Goal: Use online tool/utility: Utilize a website feature to perform a specific function

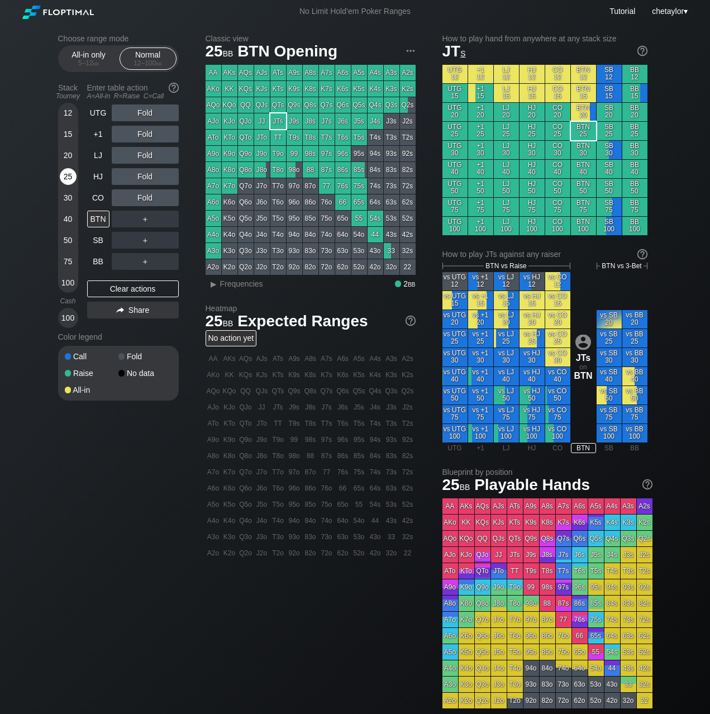
click at [72, 175] on div "25" at bounding box center [68, 176] width 17 height 17
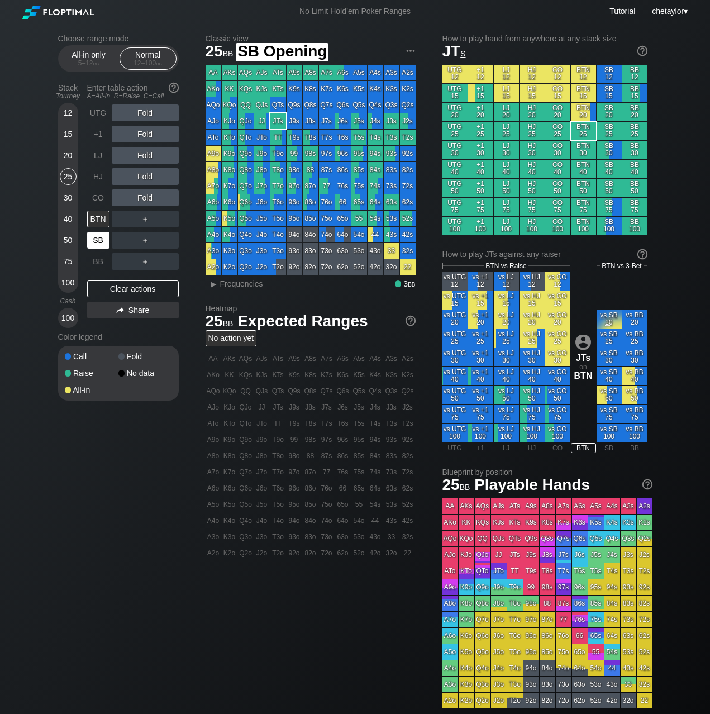
click at [103, 236] on div "SB" at bounding box center [98, 240] width 22 height 17
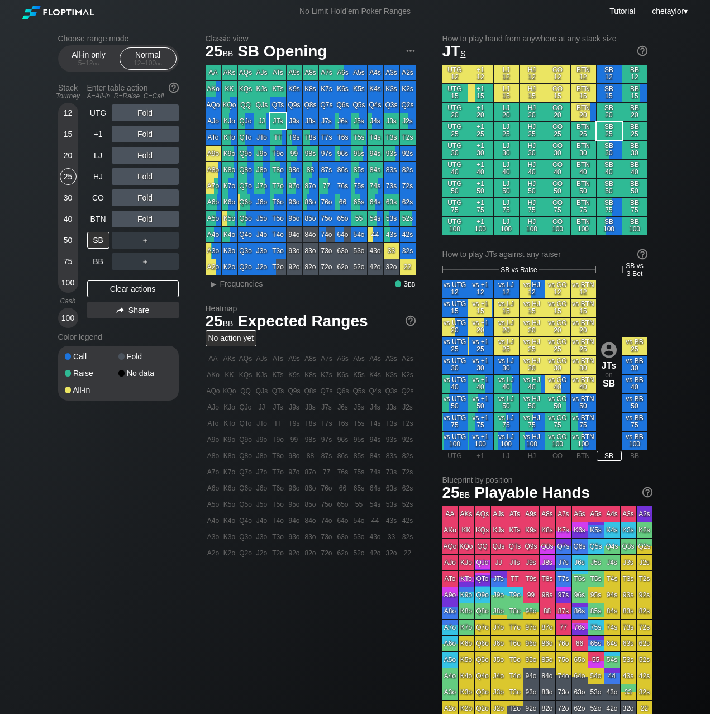
click at [306, 186] on div "87o" at bounding box center [311, 186] width 16 height 16
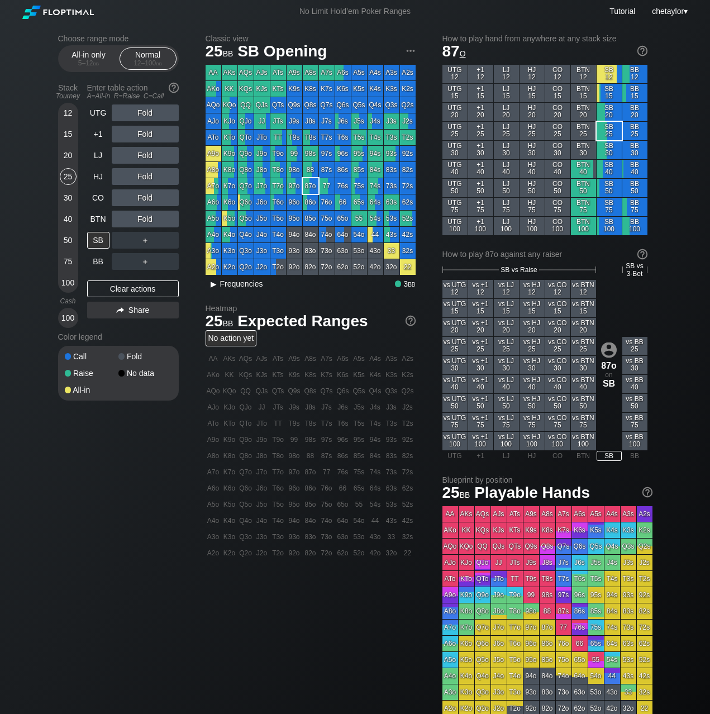
click at [224, 282] on span "Frequencies" at bounding box center [241, 283] width 43 height 9
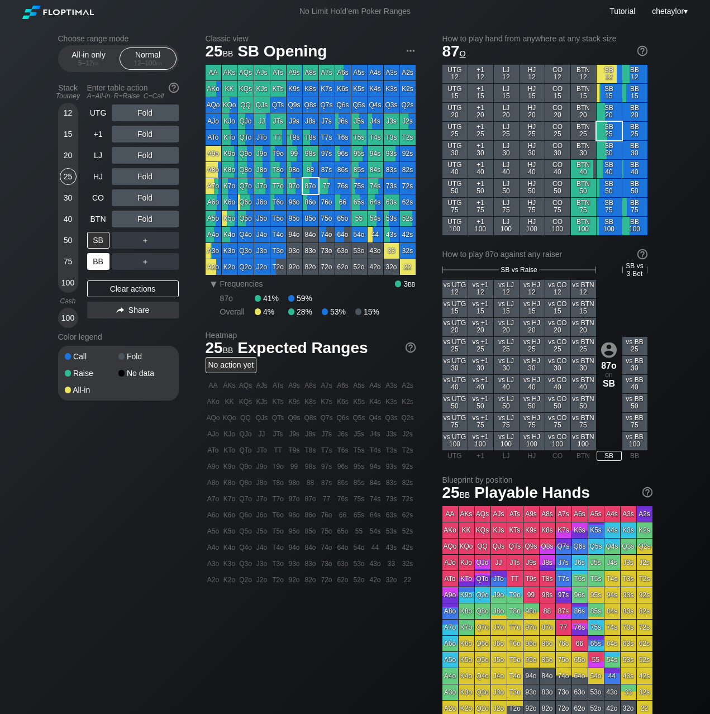
click at [98, 263] on div "BB" at bounding box center [98, 261] width 22 height 17
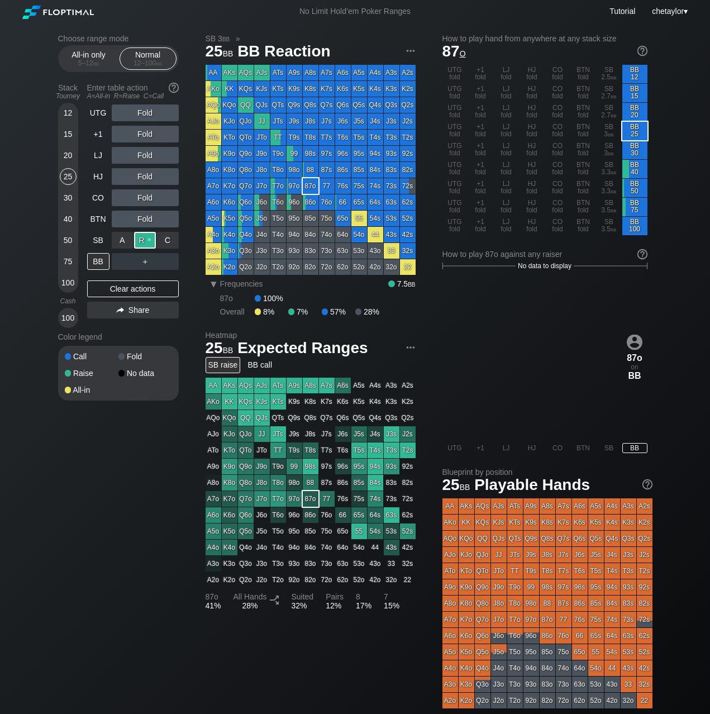
click at [146, 238] on div "R ✕" at bounding box center [145, 240] width 22 height 17
click at [277, 104] on div "QTs" at bounding box center [279, 105] width 16 height 16
click at [74, 156] on div "20" at bounding box center [68, 155] width 17 height 17
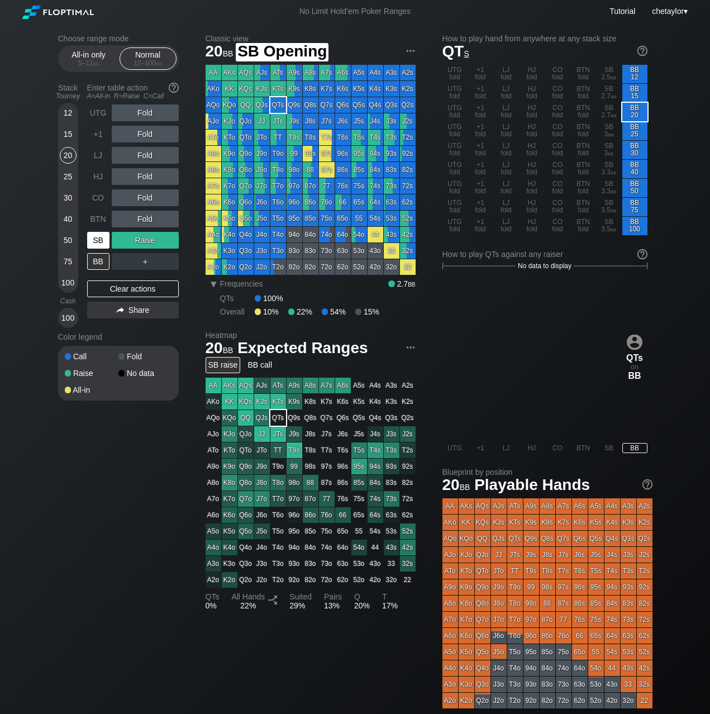
click at [98, 238] on div "SB" at bounding box center [98, 240] width 22 height 17
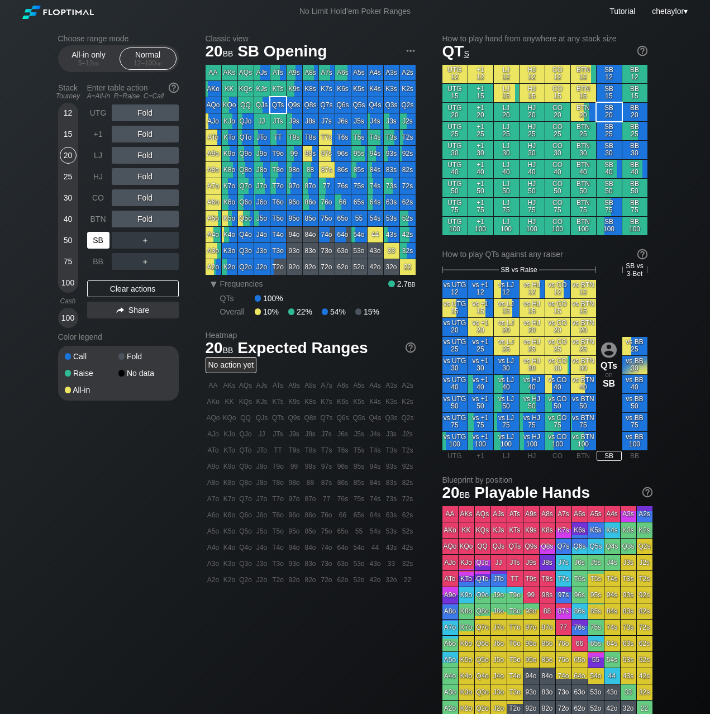
click at [98, 238] on div "SB" at bounding box center [98, 240] width 22 height 17
click at [110, 286] on div "Clear actions" at bounding box center [133, 289] width 92 height 17
click at [99, 261] on div "BB" at bounding box center [98, 261] width 22 height 17
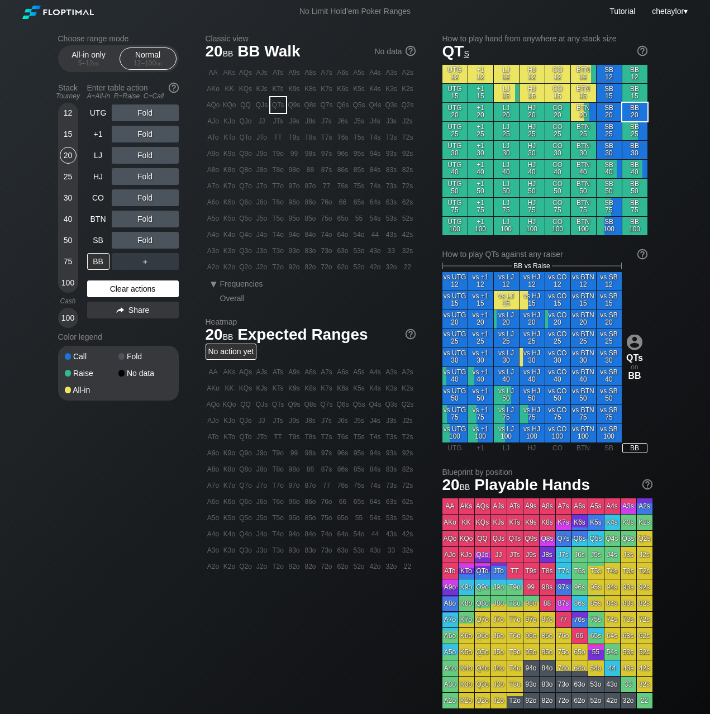
click at [113, 291] on div "Clear actions" at bounding box center [133, 289] width 92 height 17
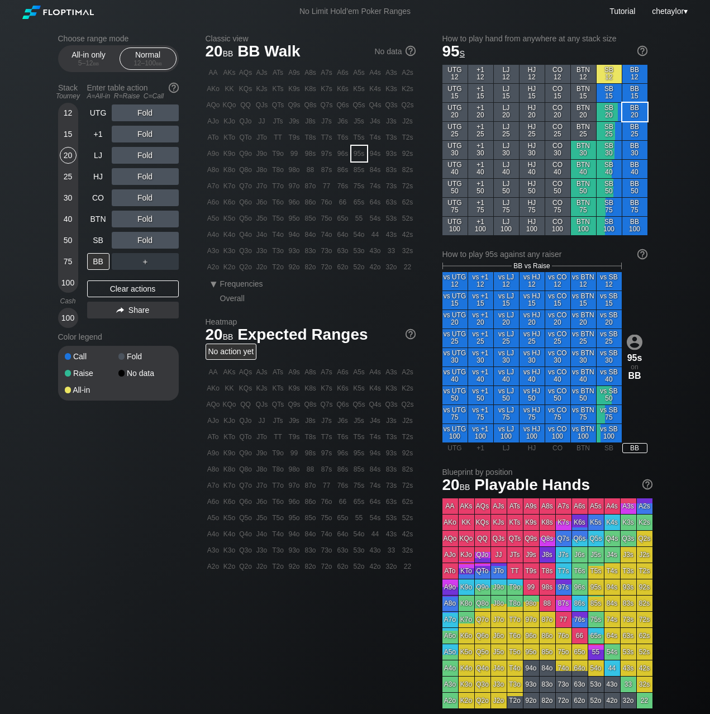
click at [358, 154] on div "95s" at bounding box center [360, 154] width 16 height 16
click at [143, 242] on div "R ✕" at bounding box center [145, 240] width 22 height 17
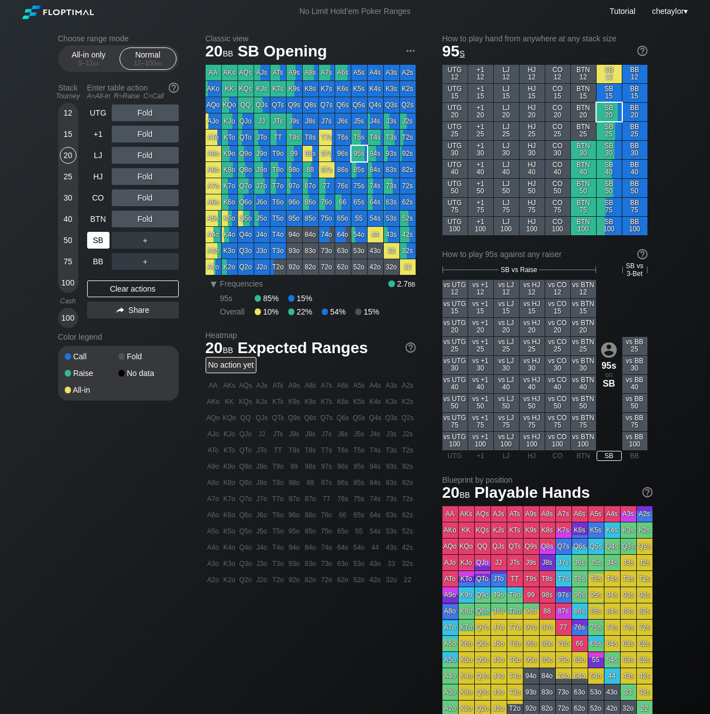
click at [96, 245] on div "SB" at bounding box center [98, 240] width 22 height 17
click at [108, 291] on div "Clear actions" at bounding box center [133, 289] width 92 height 17
click at [71, 131] on div "15" at bounding box center [68, 134] width 17 height 17
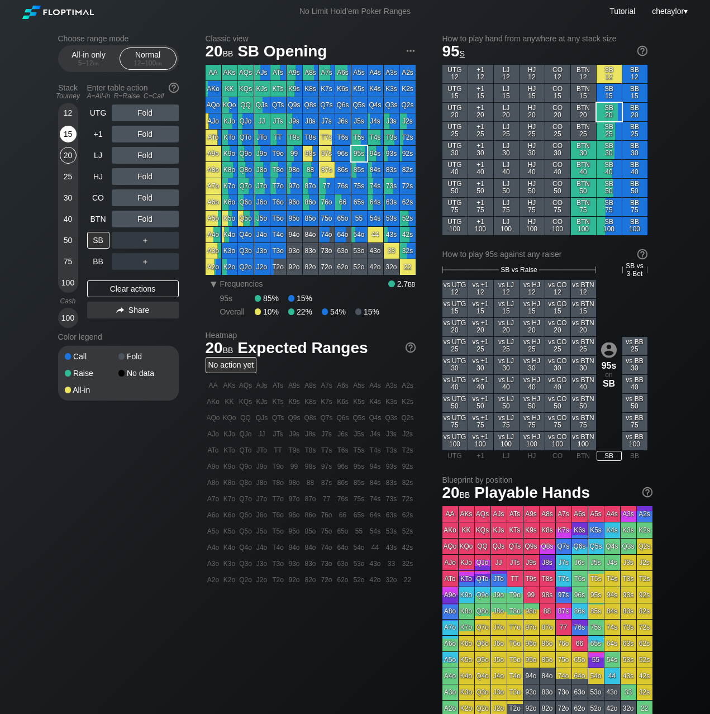
click at [71, 131] on div "15" at bounding box center [68, 134] width 17 height 17
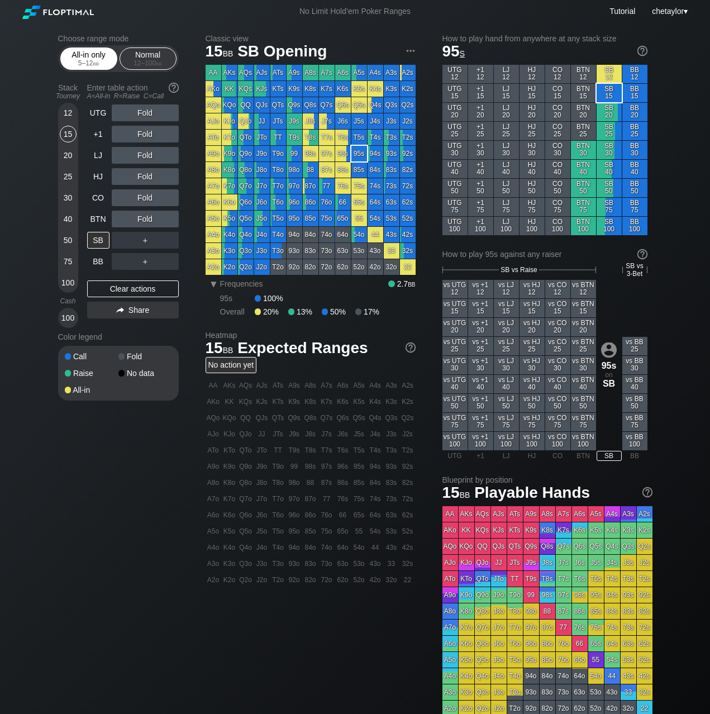
click at [91, 61] on div "5 – 12 bb" at bounding box center [88, 63] width 47 height 8
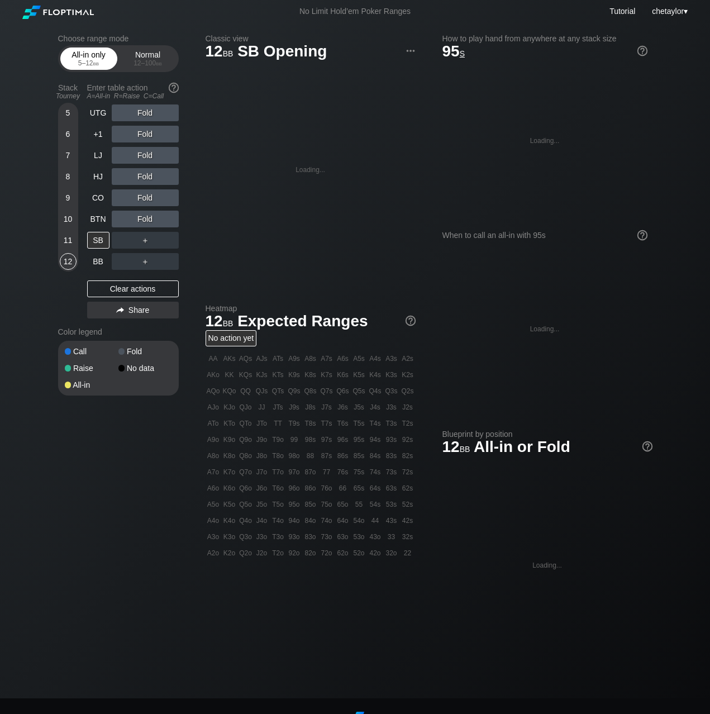
click at [91, 61] on div "5 – 12 bb" at bounding box center [88, 63] width 47 height 8
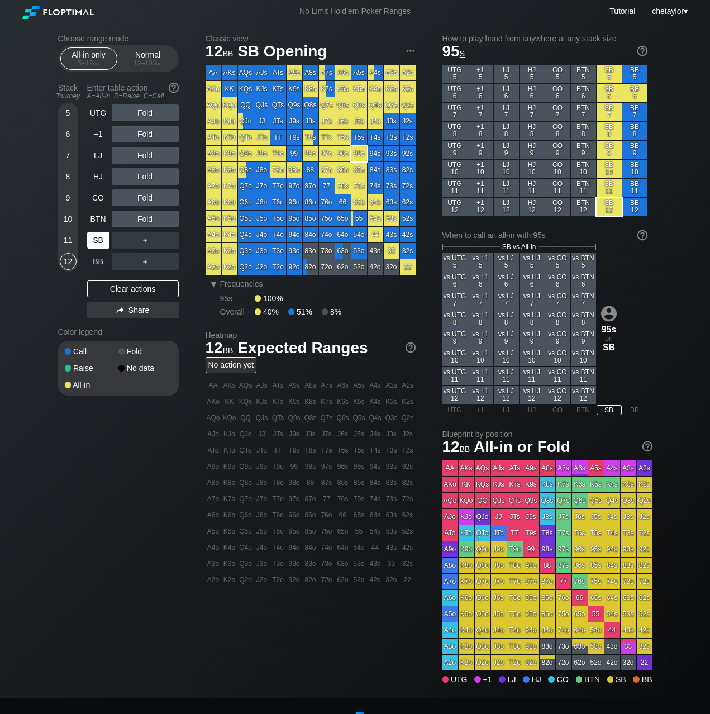
click at [99, 241] on div "SB" at bounding box center [98, 240] width 22 height 17
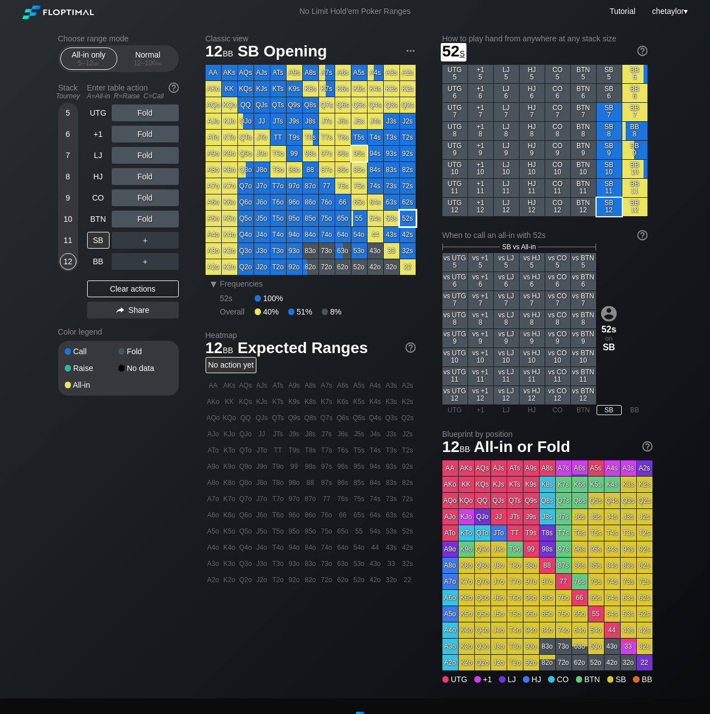
click at [409, 217] on div "52s" at bounding box center [408, 219] width 16 height 16
click at [170, 240] on div "C ✕" at bounding box center [168, 240] width 22 height 17
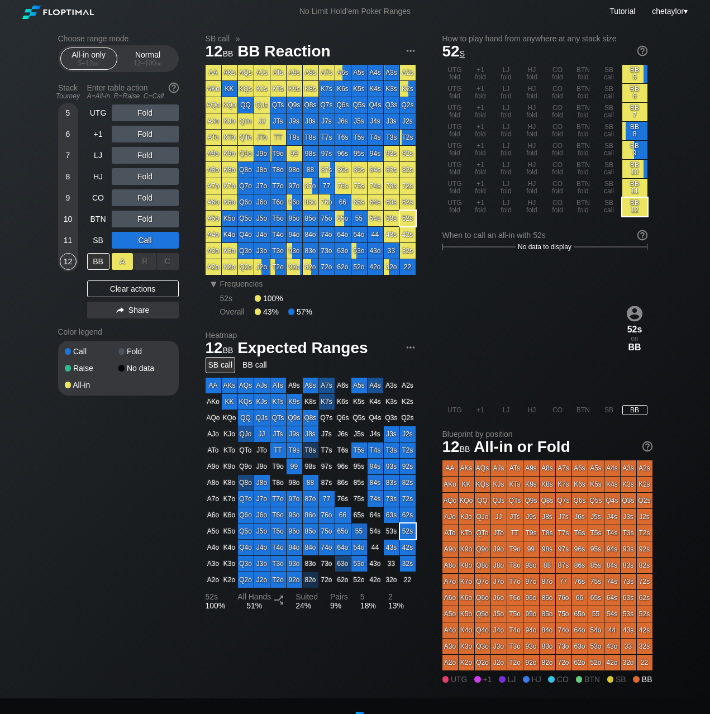
click at [118, 259] on div "A ✕" at bounding box center [123, 261] width 22 height 17
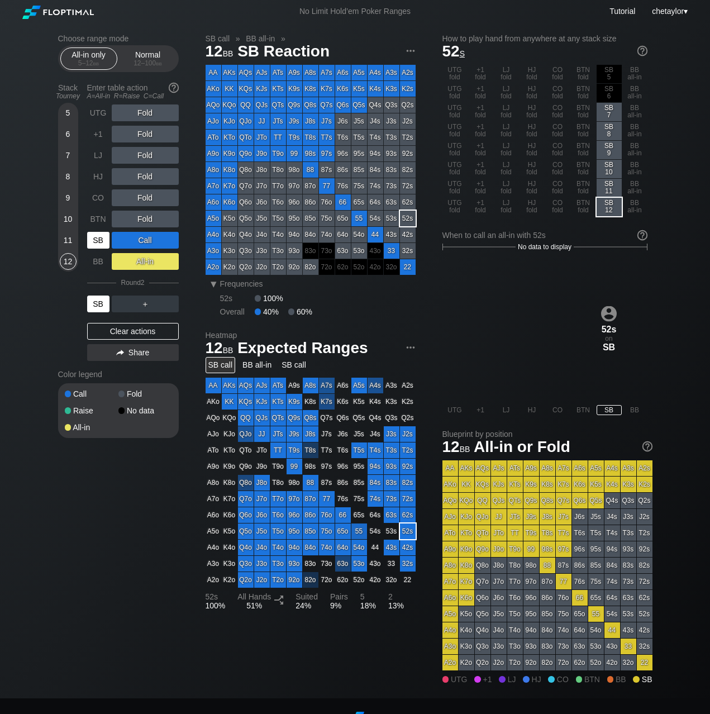
click at [95, 304] on div "SB" at bounding box center [98, 304] width 22 height 17
click at [101, 259] on div "BB" at bounding box center [98, 261] width 22 height 17
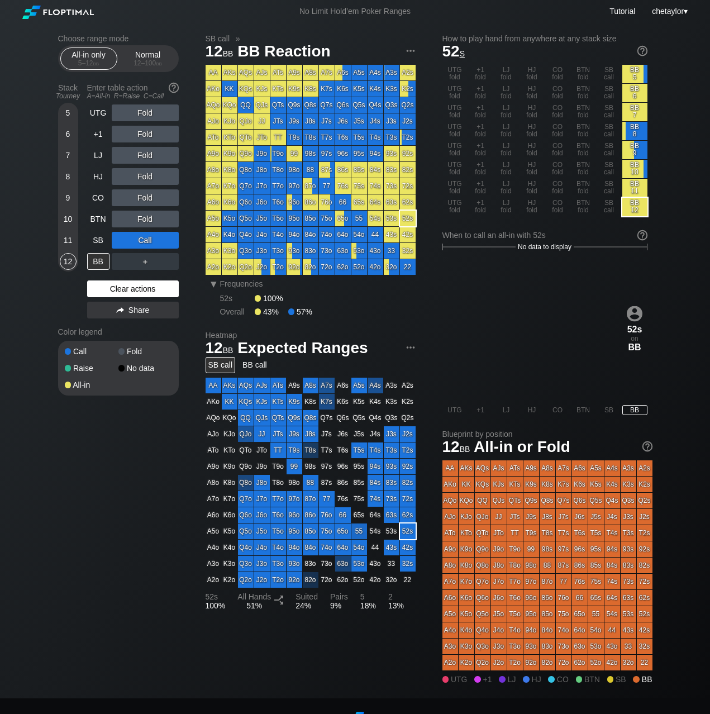
click at [114, 288] on div "Clear actions" at bounding box center [133, 289] width 92 height 17
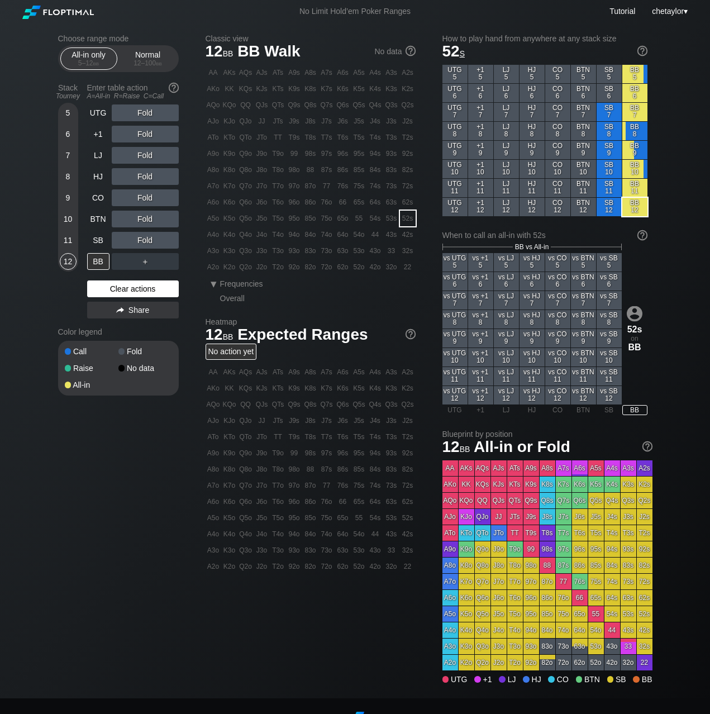
click at [114, 288] on div "Clear actions" at bounding box center [133, 289] width 92 height 17
click at [346, 138] on div "T6s" at bounding box center [343, 138] width 16 height 16
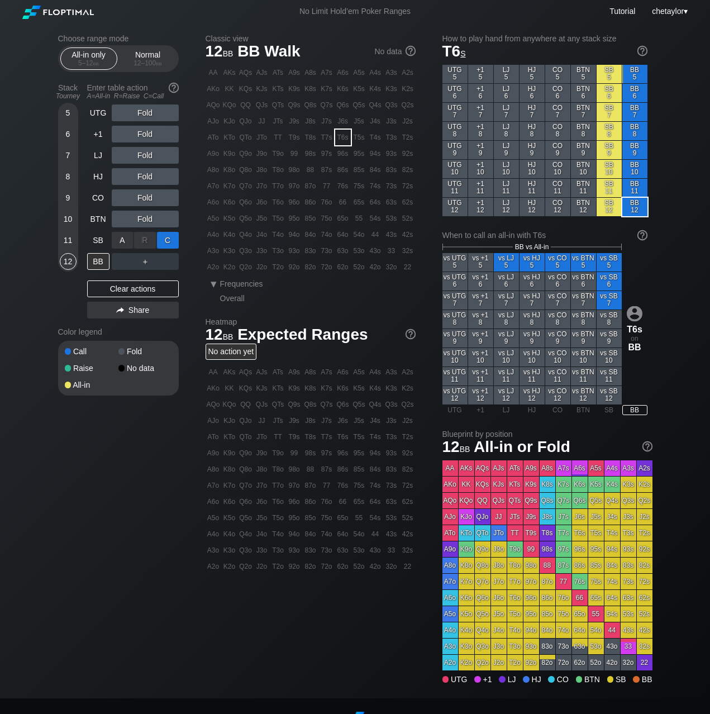
click at [172, 240] on div "C ✕" at bounding box center [168, 240] width 22 height 17
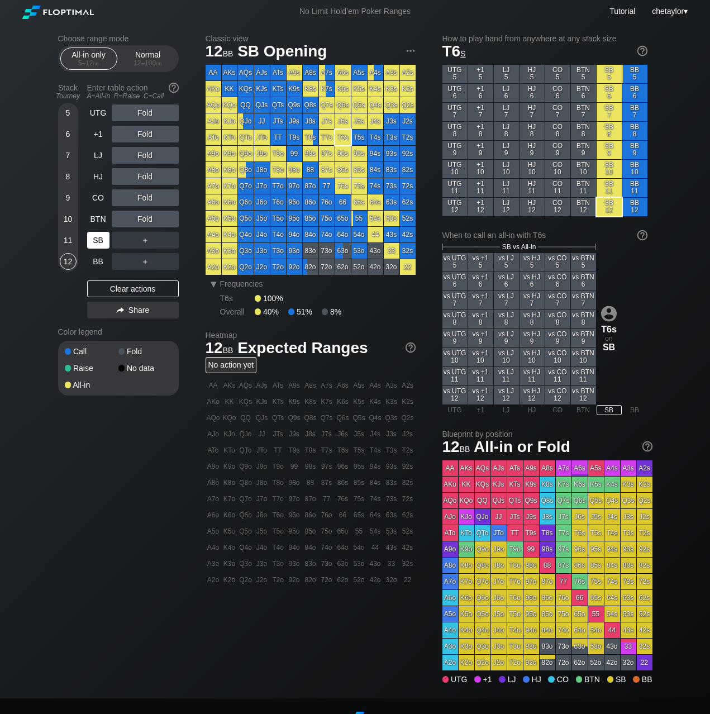
click at [104, 237] on div "SB" at bounding box center [98, 240] width 22 height 17
click at [110, 288] on div "Clear actions" at bounding box center [133, 289] width 92 height 17
click at [359, 170] on div "85s" at bounding box center [360, 170] width 16 height 16
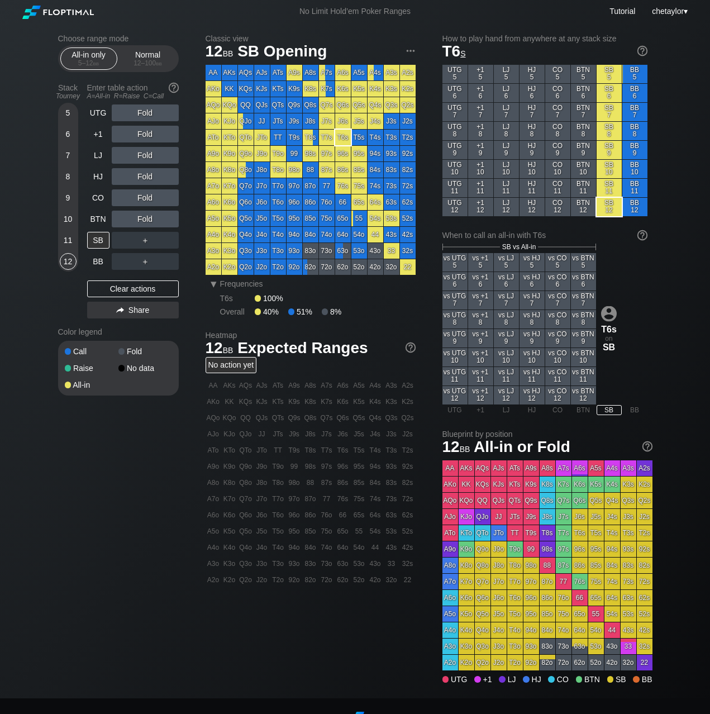
click at [359, 170] on div "85s" at bounding box center [360, 170] width 16 height 16
click at [151, 71] on div "All-in only 5 – 12 bb Normal 12 – 100 bb" at bounding box center [118, 58] width 121 height 27
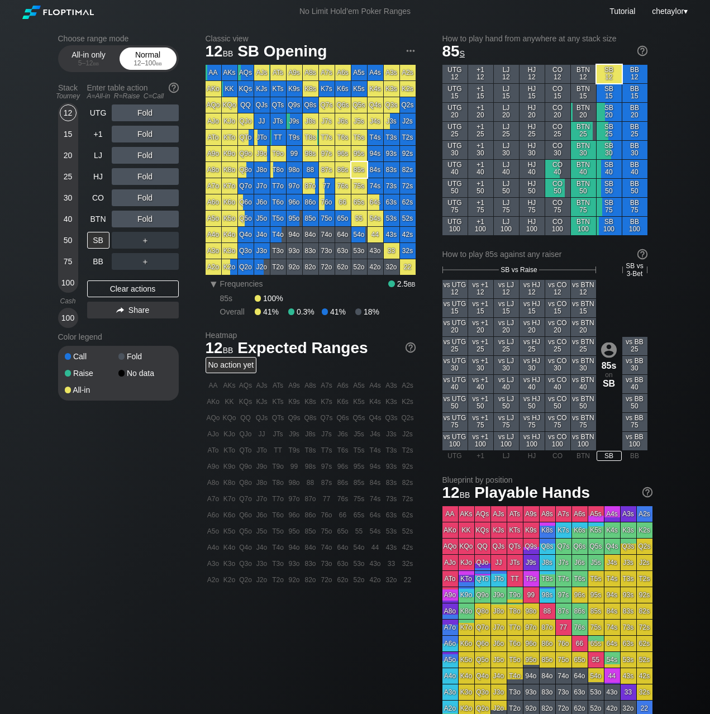
click at [151, 62] on div "12 – 100 bb" at bounding box center [148, 63] width 47 height 8
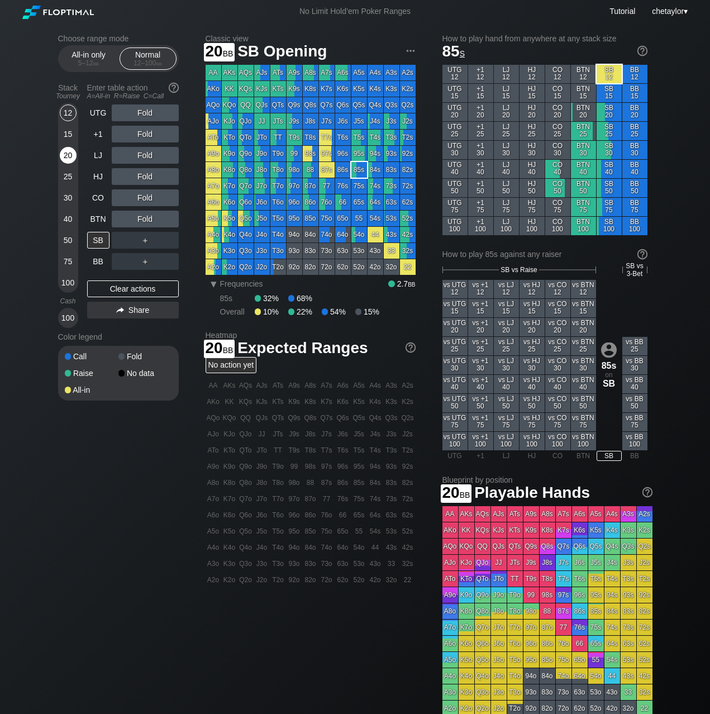
click at [65, 156] on div "20" at bounding box center [68, 155] width 17 height 17
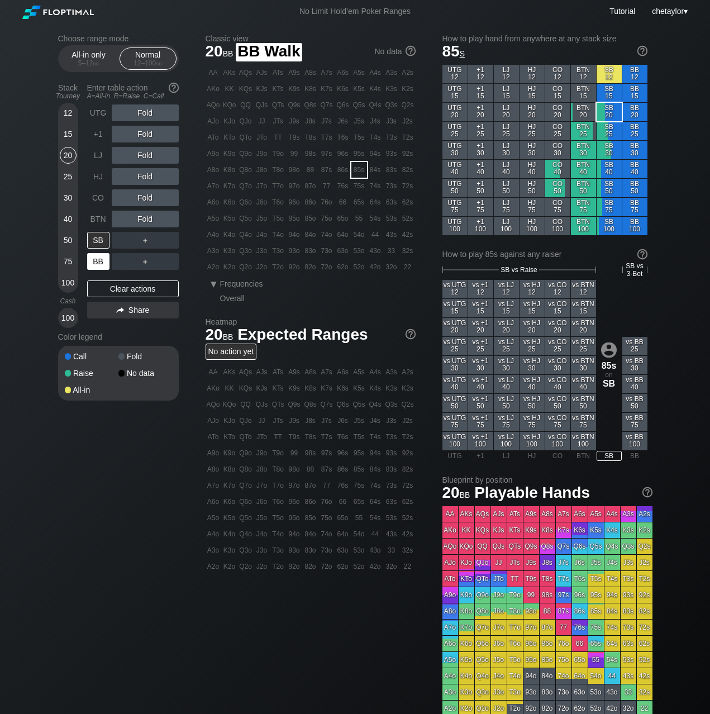
click at [94, 259] on div "BB" at bounding box center [98, 261] width 22 height 17
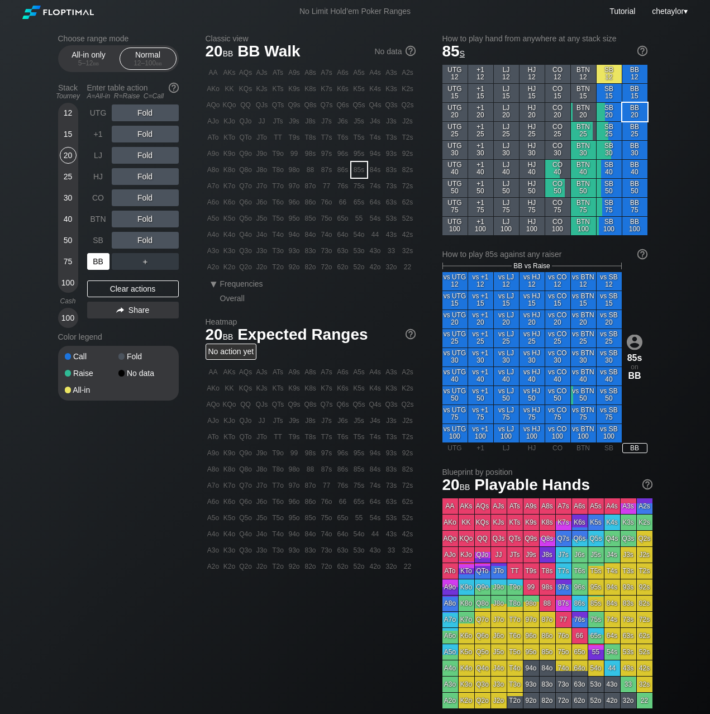
click at [94, 259] on div "BB" at bounding box center [98, 261] width 22 height 17
click at [108, 292] on div "Clear actions" at bounding box center [133, 289] width 92 height 17
click at [249, 91] on div "KQs" at bounding box center [246, 89] width 16 height 16
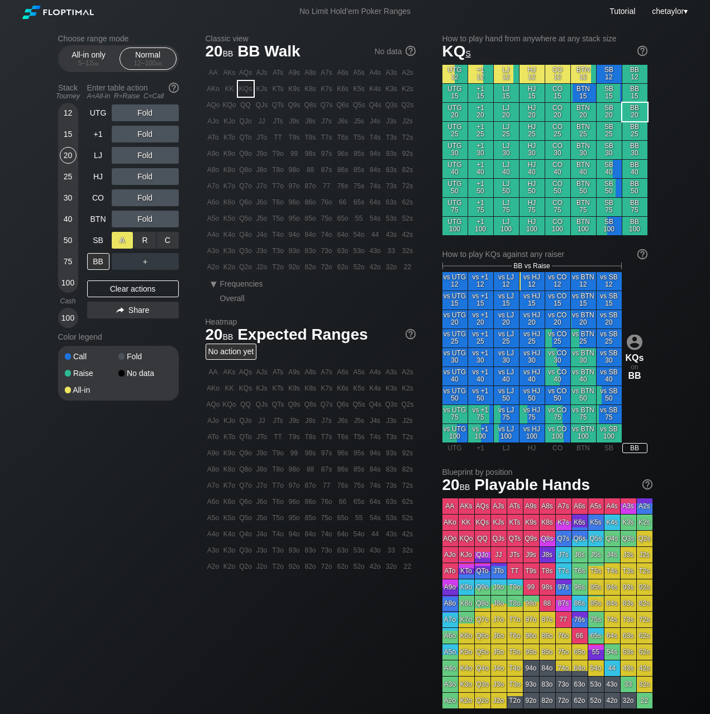
click at [123, 238] on div "A ✕" at bounding box center [123, 240] width 22 height 17
